Goal: Information Seeking & Learning: Compare options

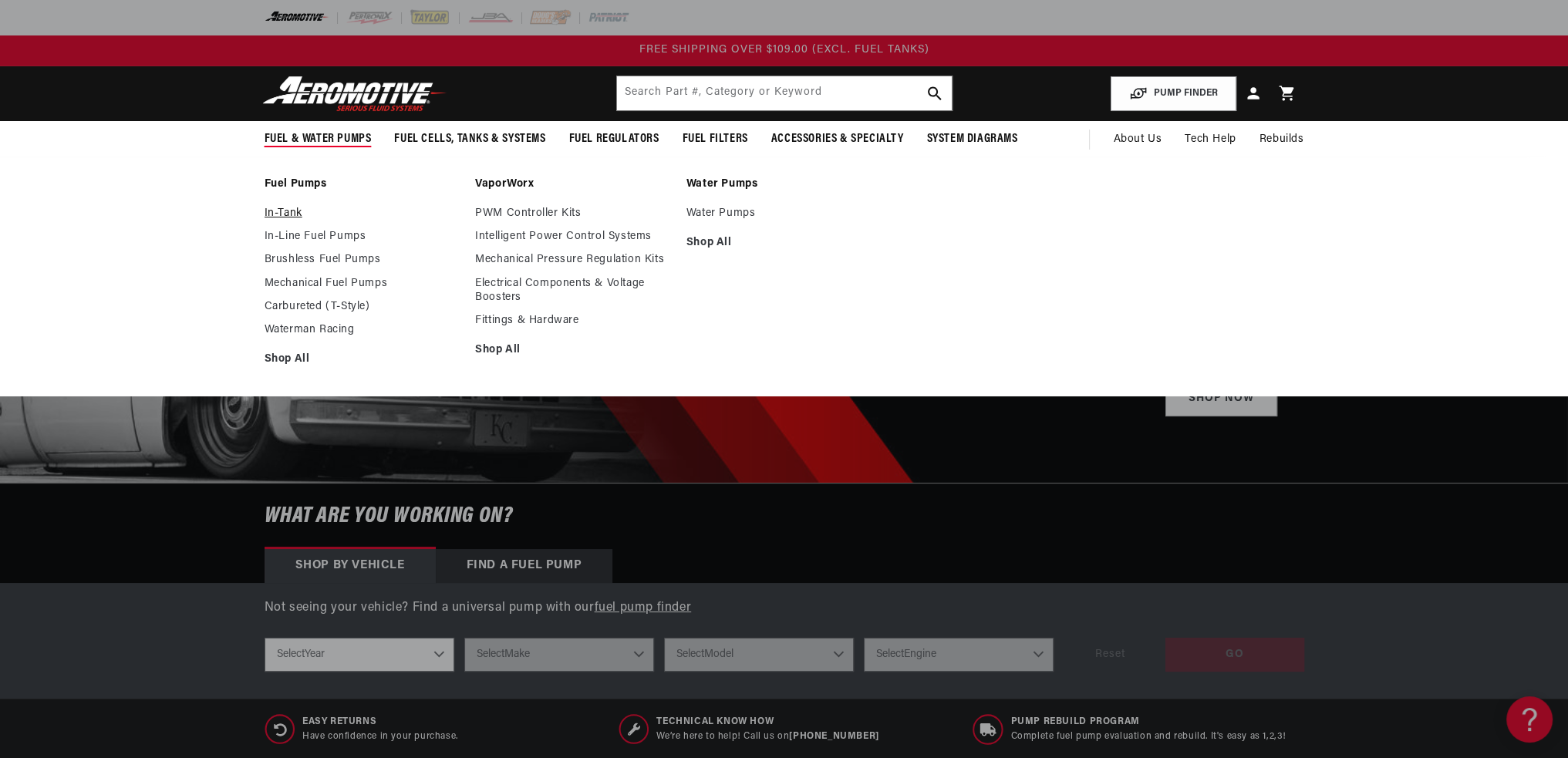
click at [285, 212] on link "In-Tank" at bounding box center [362, 213] width 196 height 14
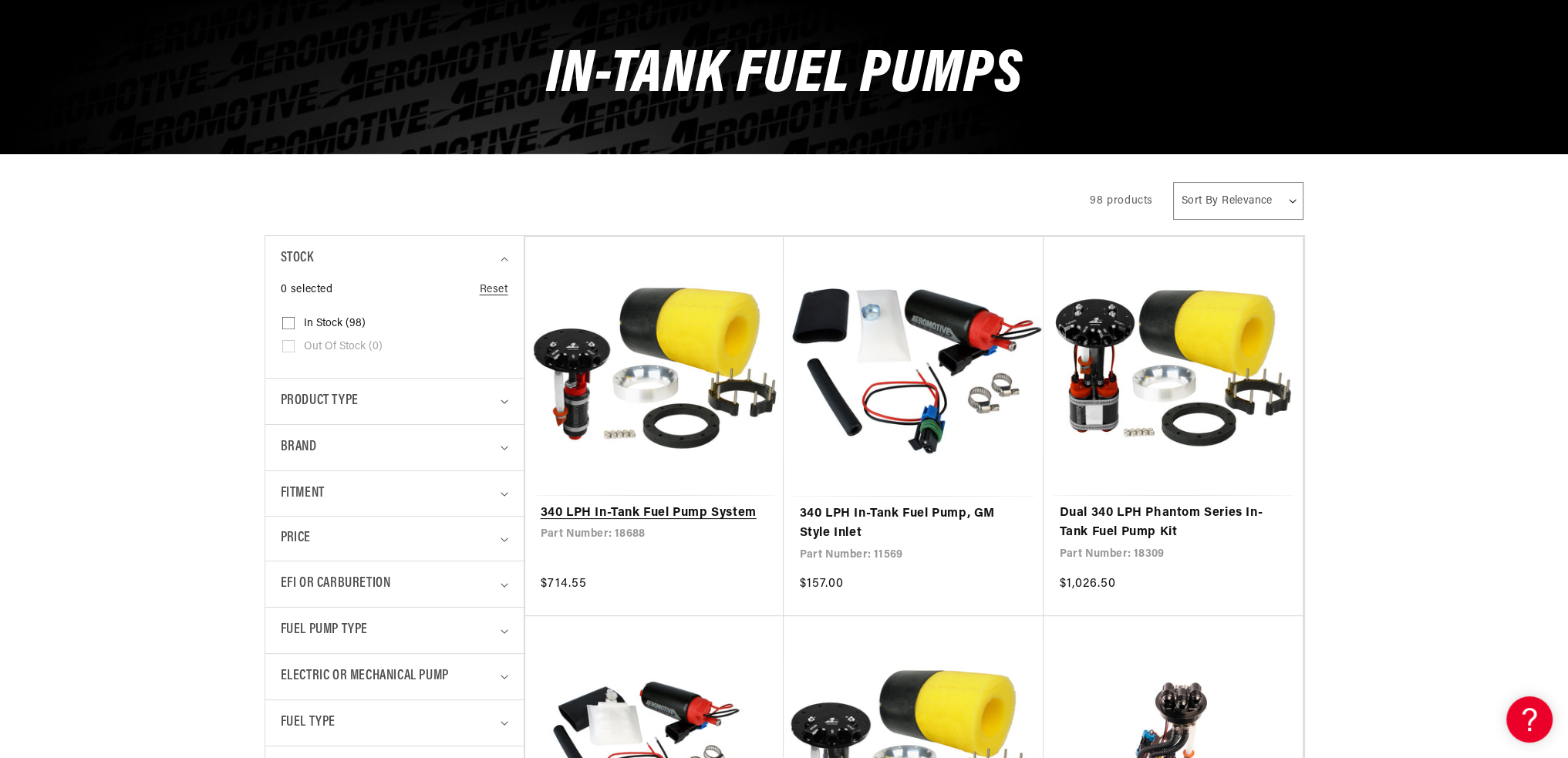
scroll to position [231, 0]
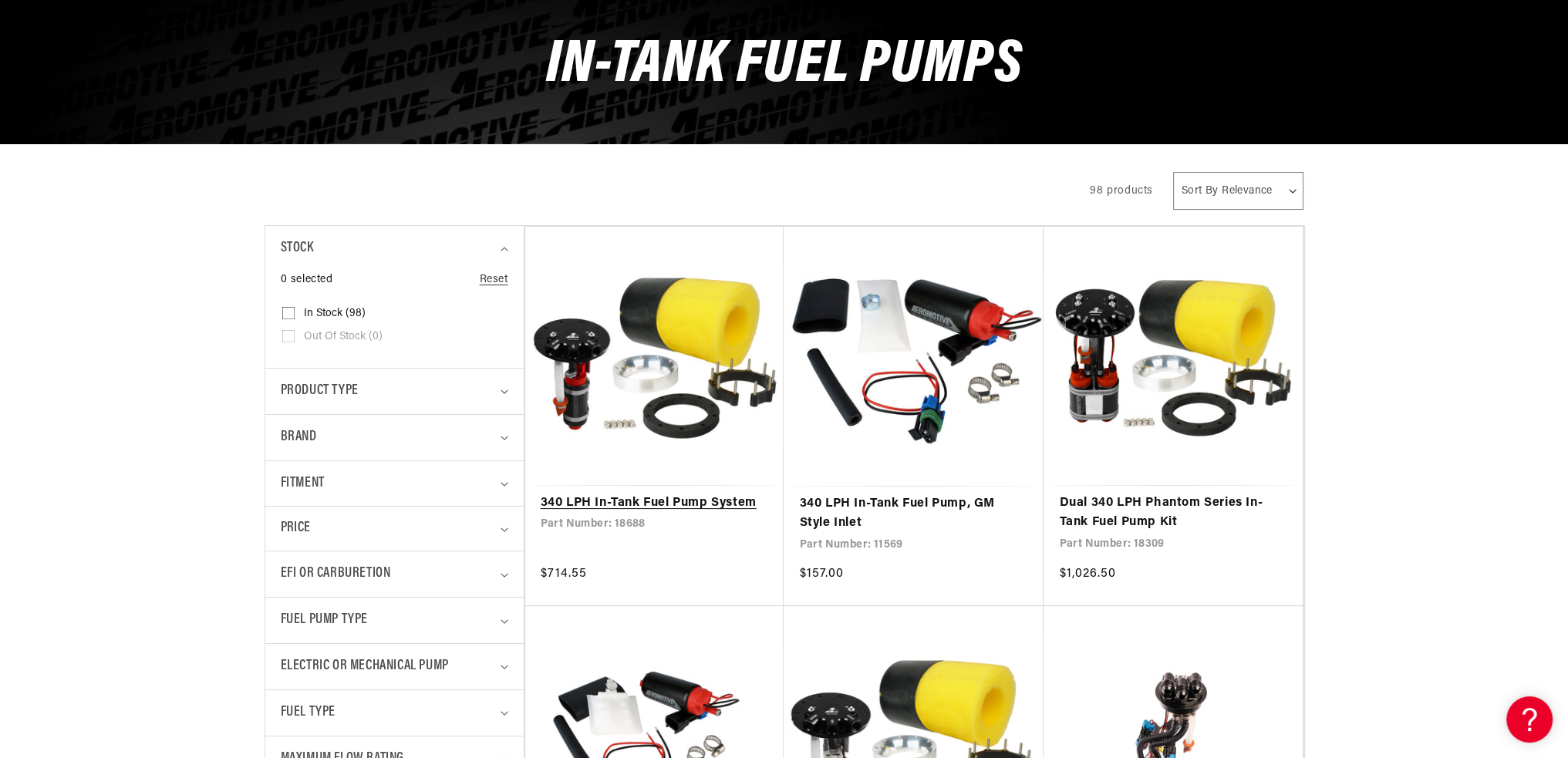
click at [651, 494] on link "340 LPH In-Tank Fuel Pump System" at bounding box center [654, 503] width 228 height 20
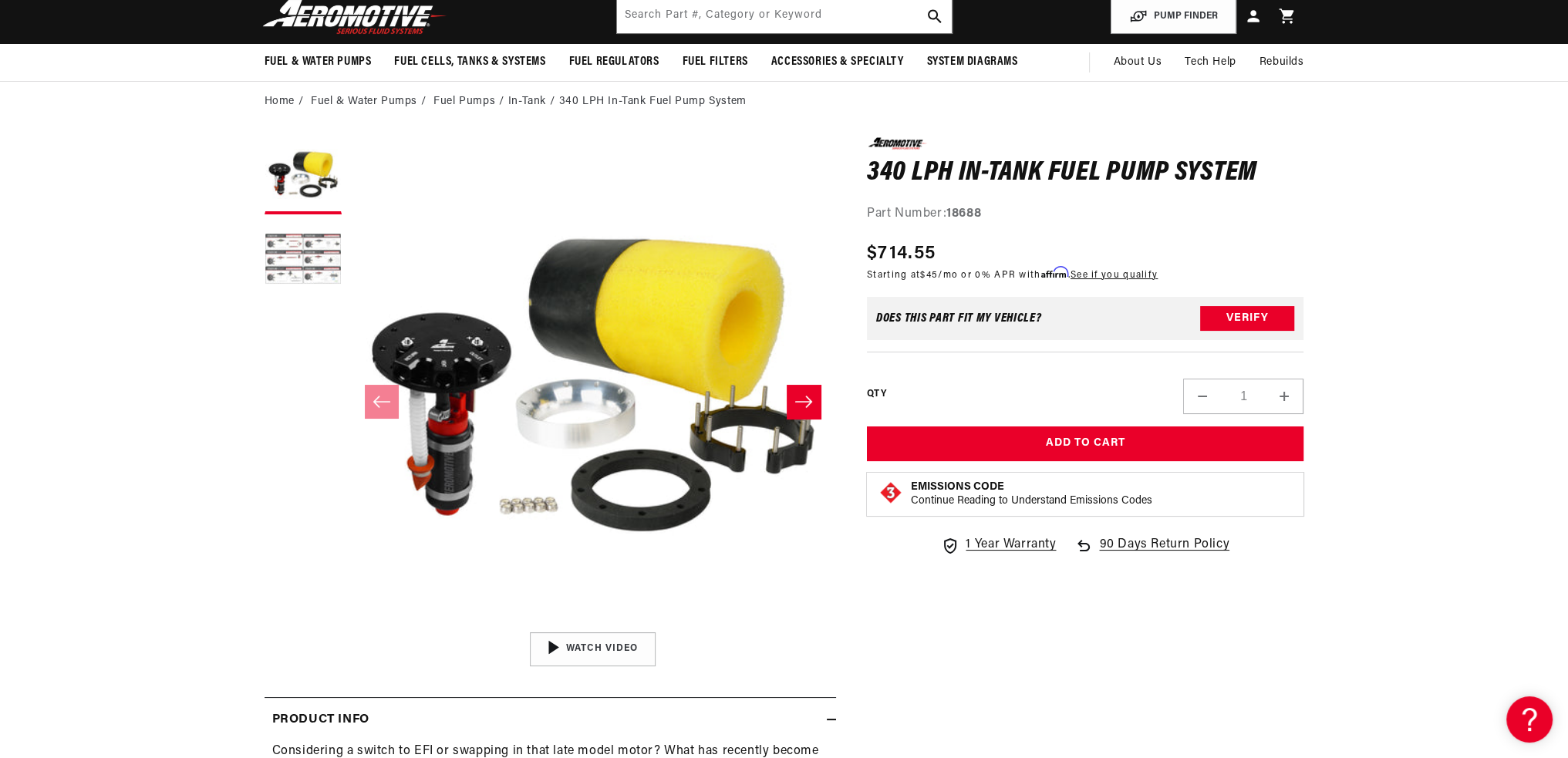
click at [294, 259] on button "Load image 2 in gallery view" at bounding box center [302, 260] width 77 height 77
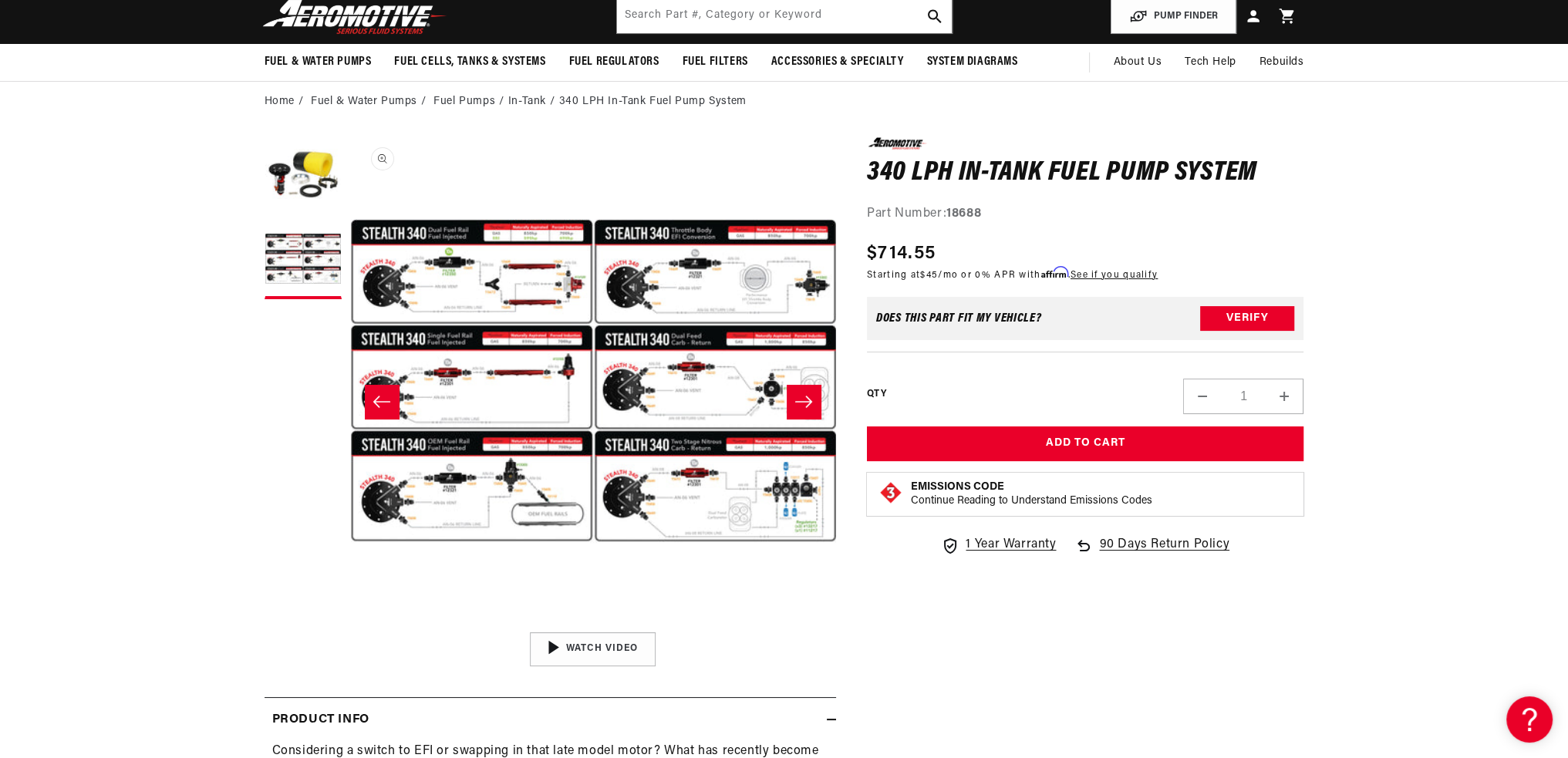
scroll to position [0, 487]
click at [805, 403] on icon "Slide right" at bounding box center [803, 401] width 18 height 16
click at [350, 625] on button "Open media 2 in modal" at bounding box center [350, 625] width 0 height 0
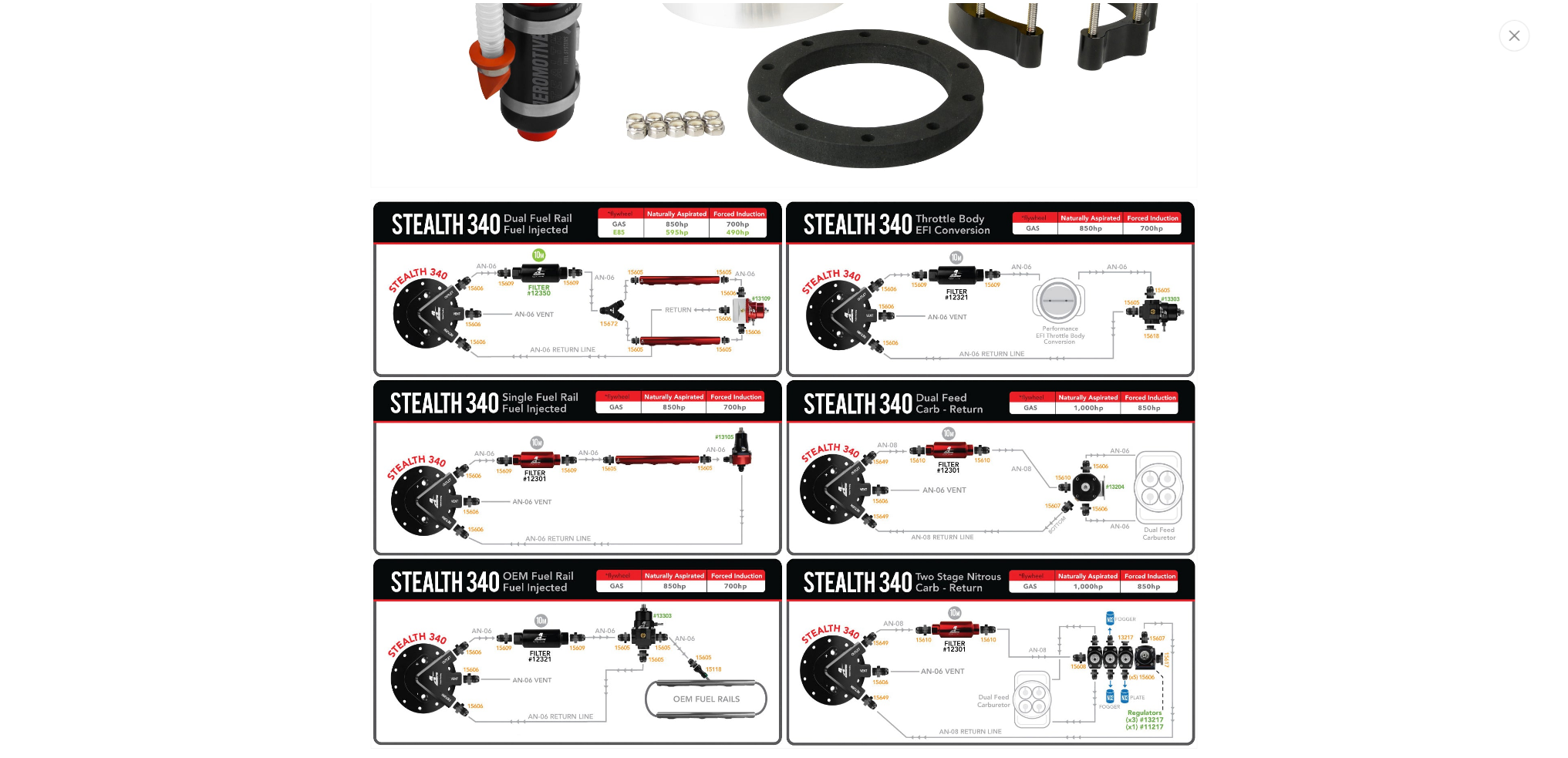
scroll to position [387, 0]
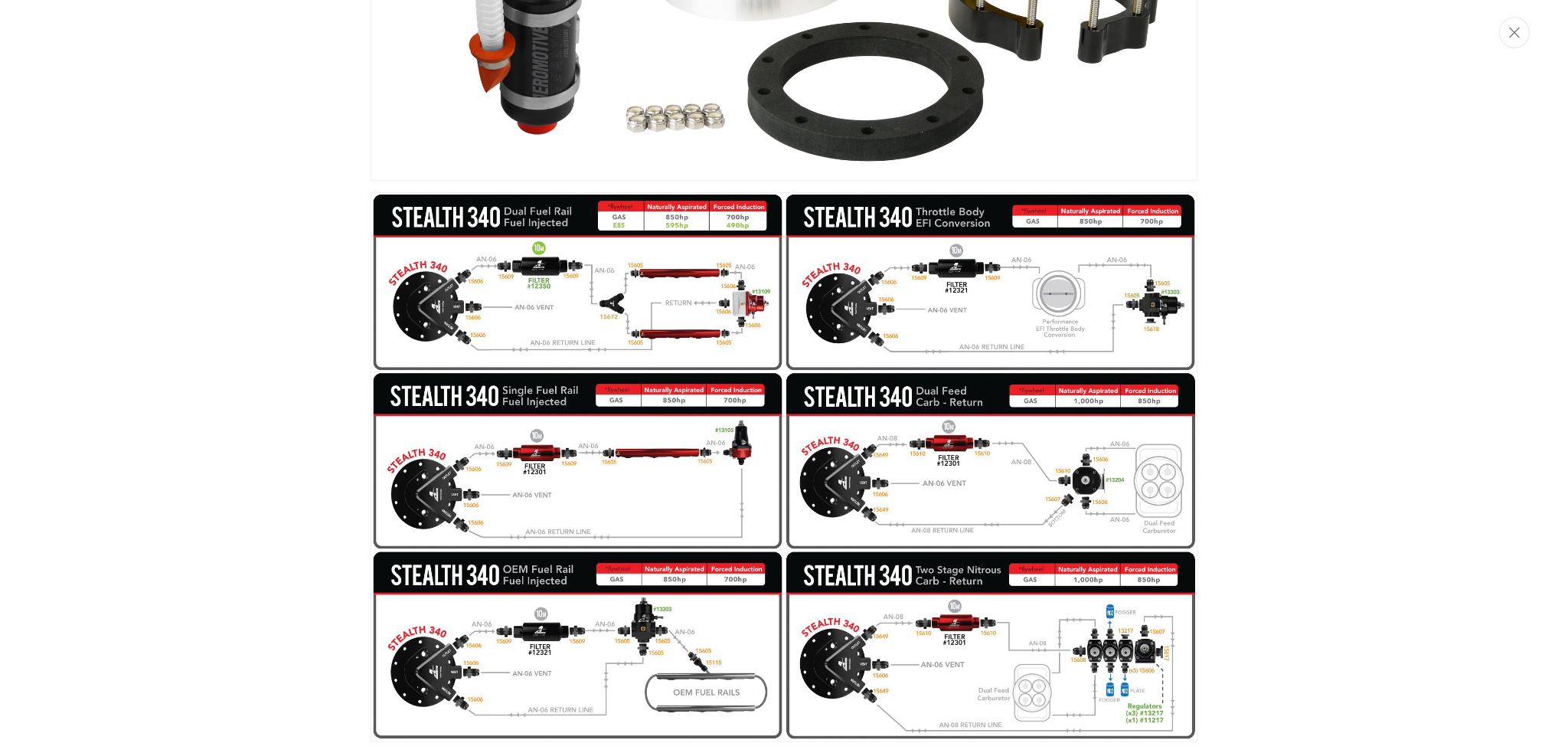
click at [1379, 419] on div "Media gallery" at bounding box center [784, 376] width 1568 height 753
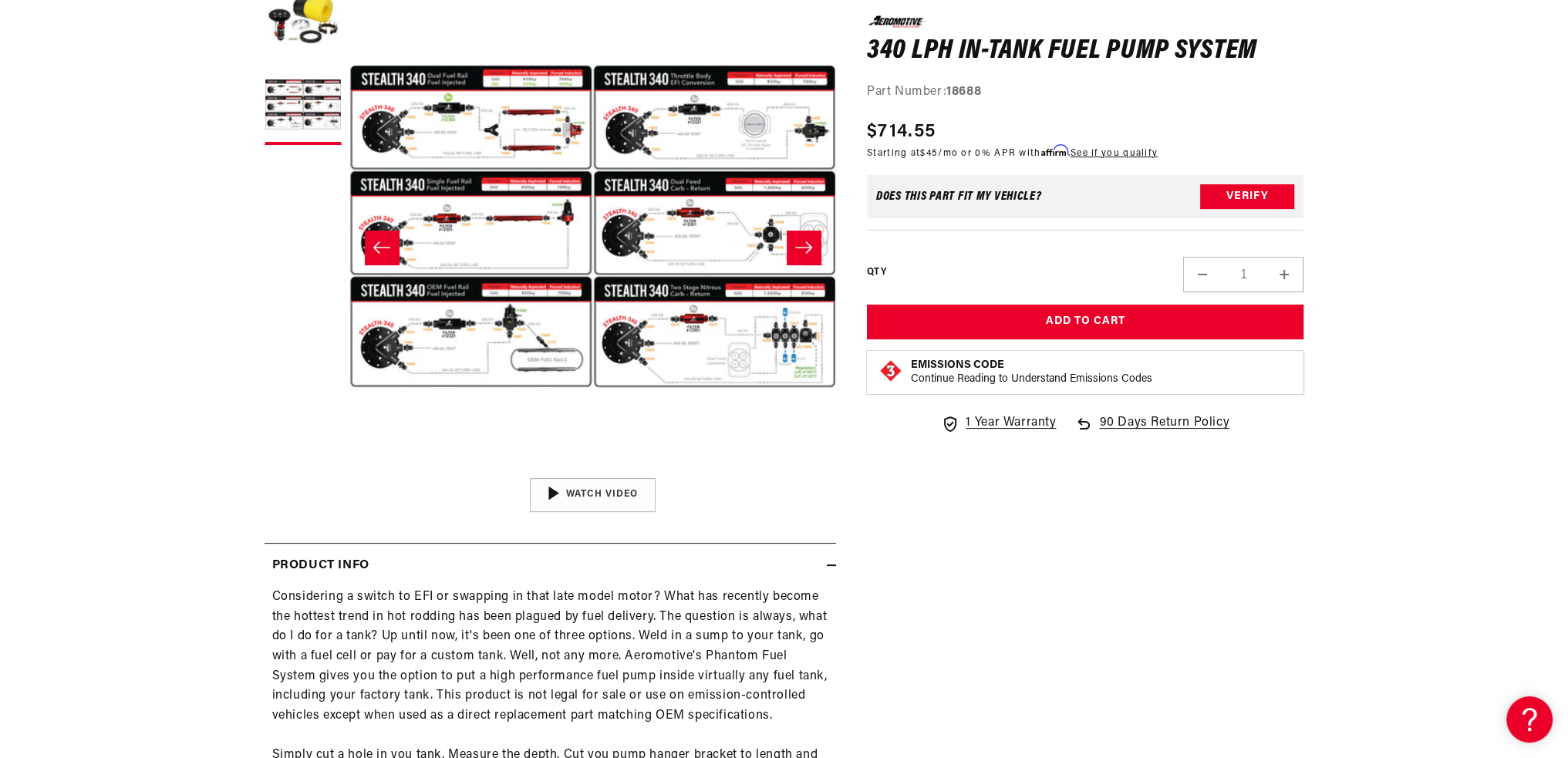
scroll to position [0, 487]
click at [801, 242] on icon "Slide right" at bounding box center [803, 248] width 18 height 16
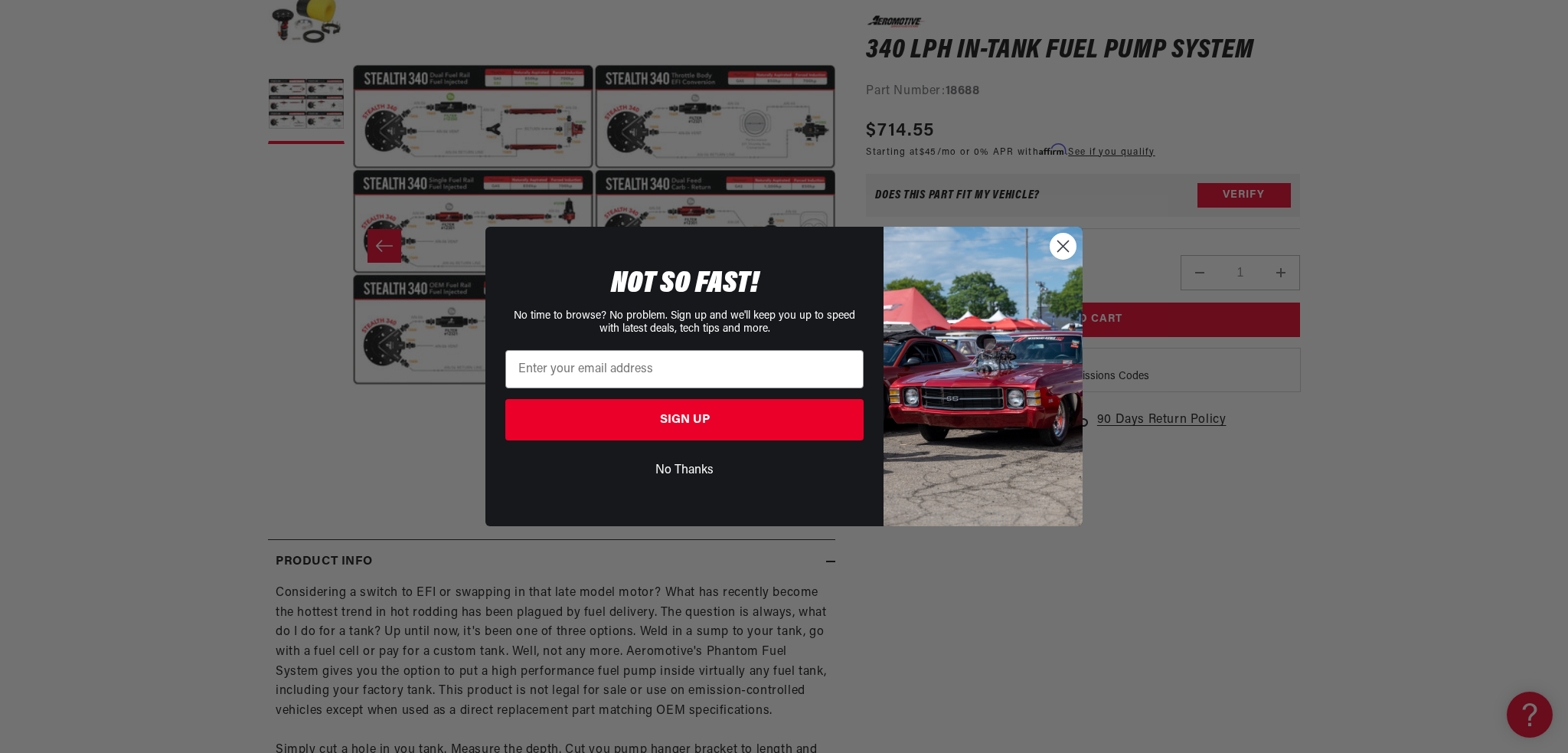
click at [1065, 250] on circle "Close dialog" at bounding box center [1063, 245] width 25 height 25
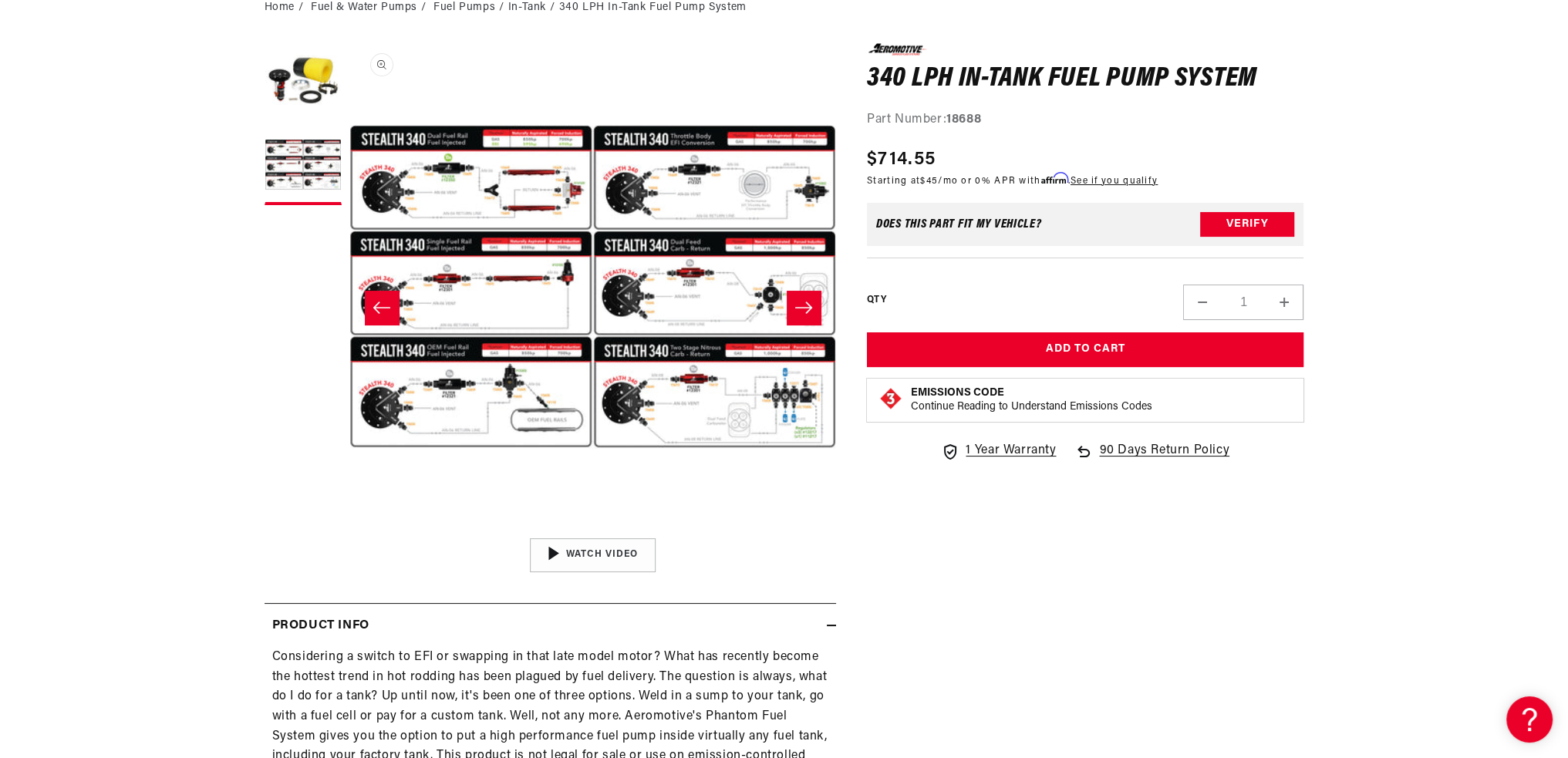
scroll to position [155, 0]
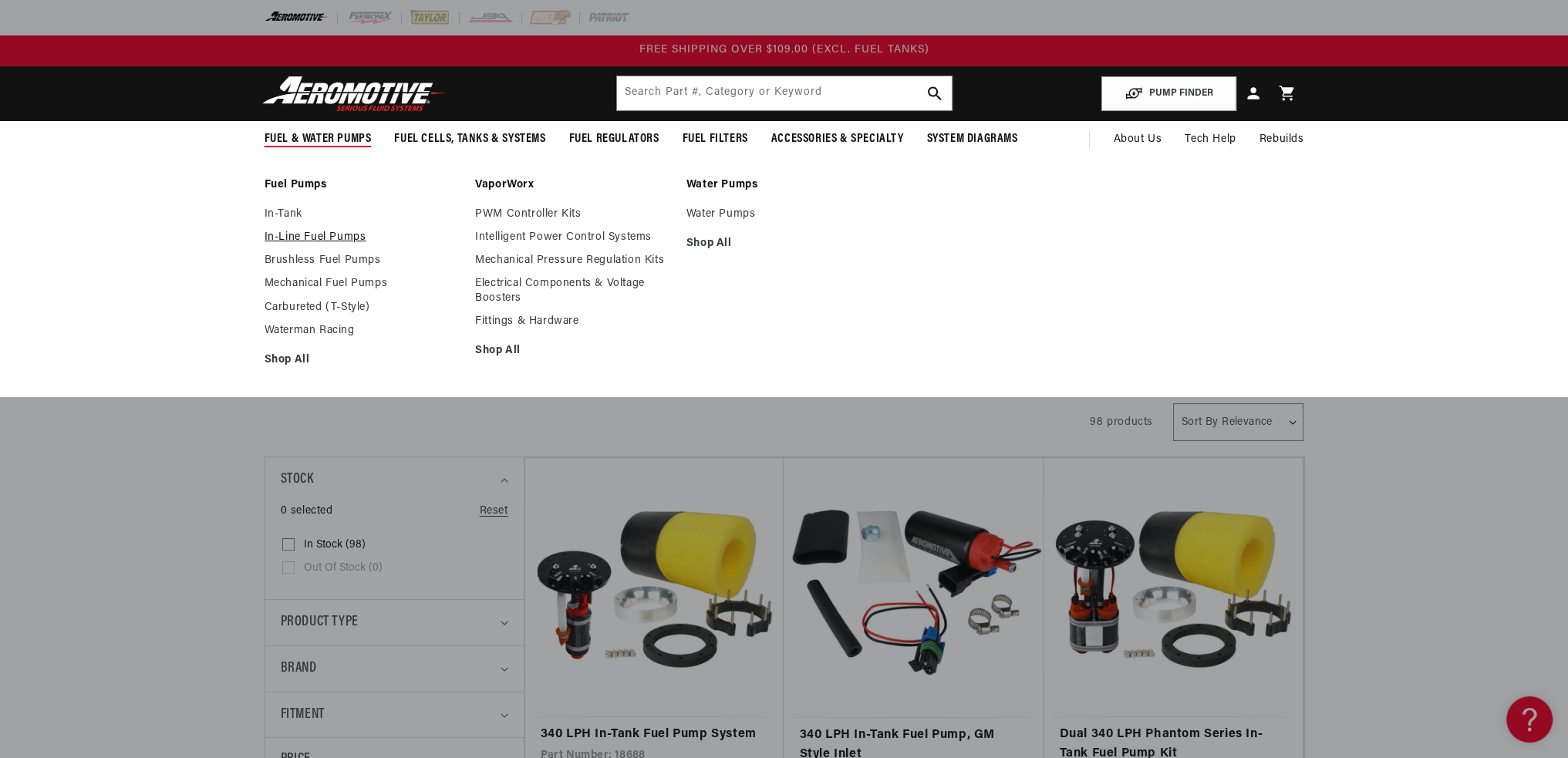
click at [302, 235] on link "In-Line Fuel Pumps" at bounding box center [362, 237] width 196 height 14
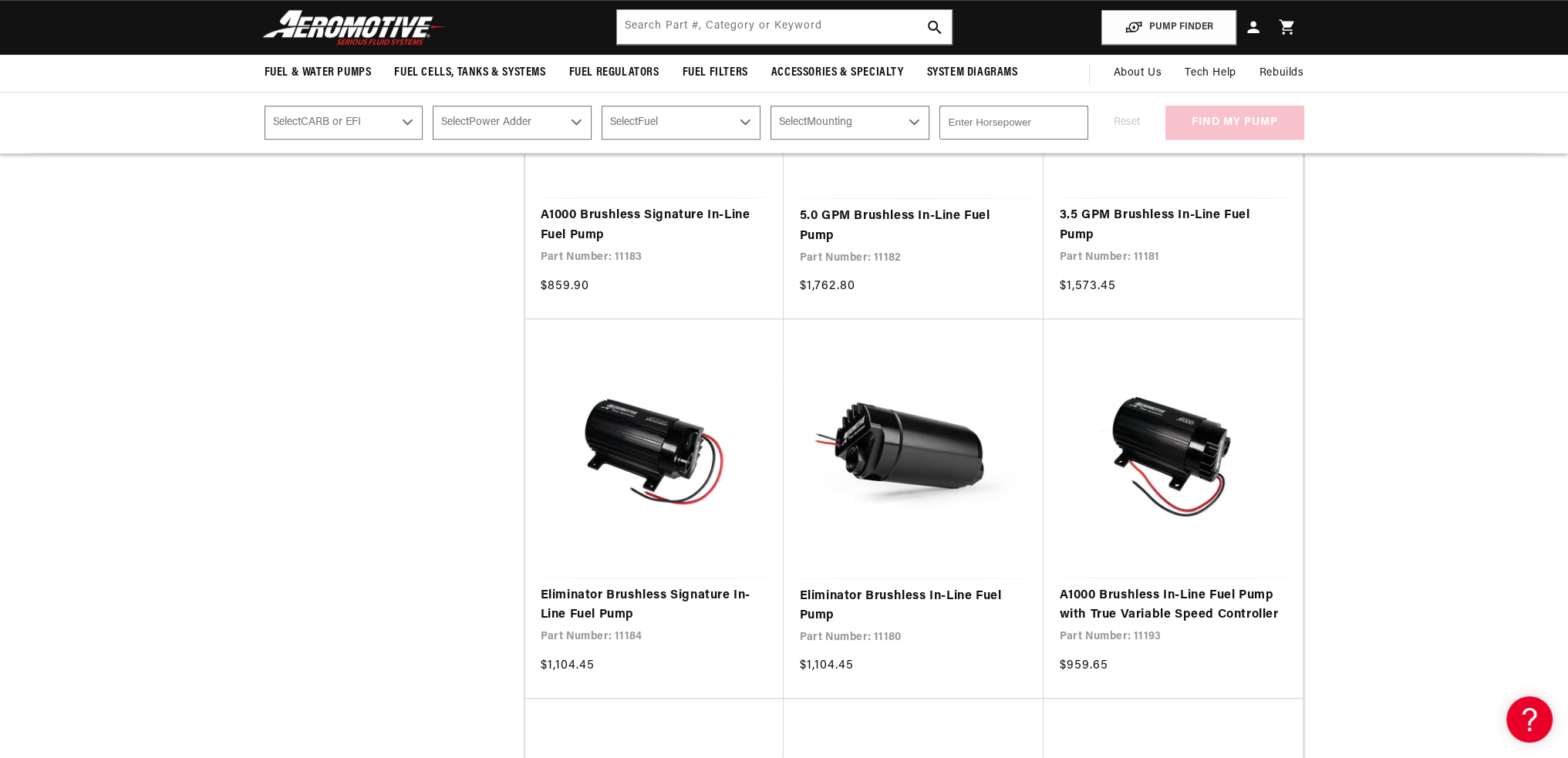
scroll to position [1080, 0]
